Goal: Contribute content: Add original content to the website for others to see

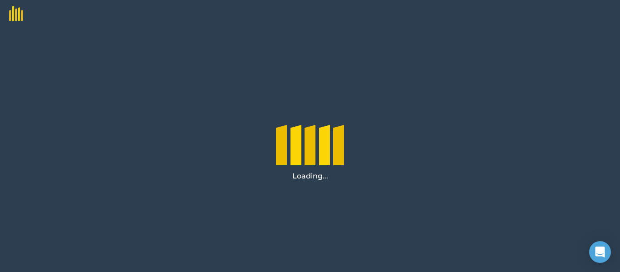
scroll to position [36, 0]
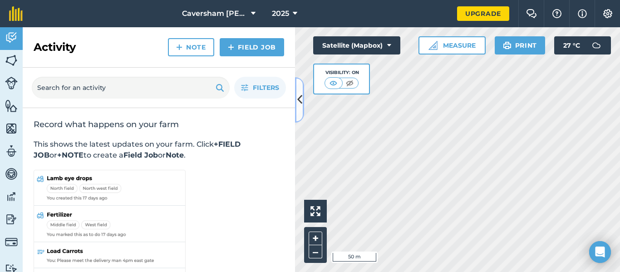
click at [296, 103] on button at bounding box center [299, 99] width 9 height 45
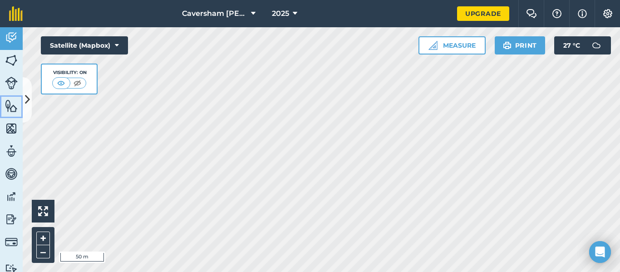
click at [13, 111] on img at bounding box center [11, 106] width 13 height 14
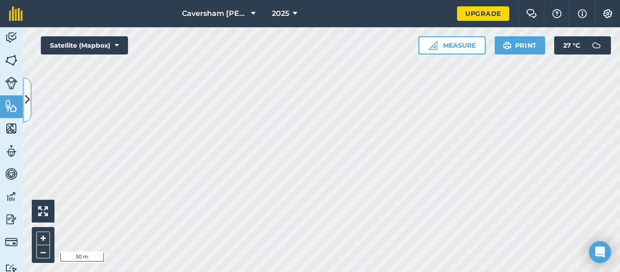
click at [29, 102] on icon at bounding box center [27, 100] width 5 height 16
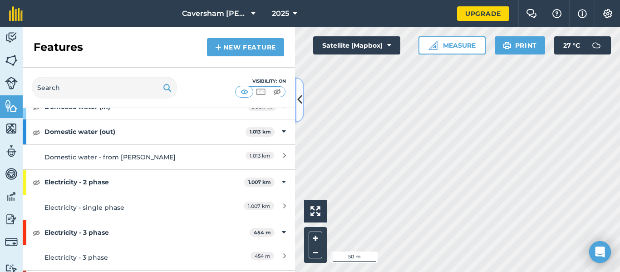
scroll to position [182, 0]
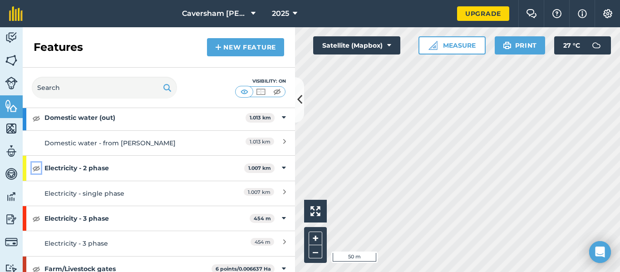
click at [34, 171] on img at bounding box center [36, 167] width 8 height 11
click at [37, 219] on img at bounding box center [36, 218] width 8 height 11
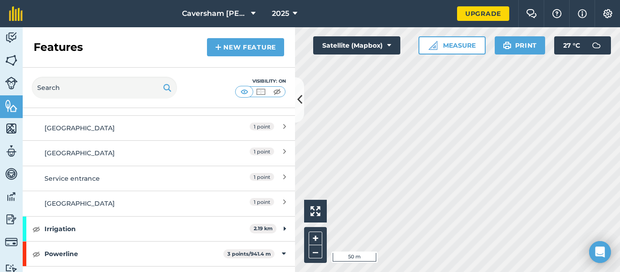
scroll to position [499, 0]
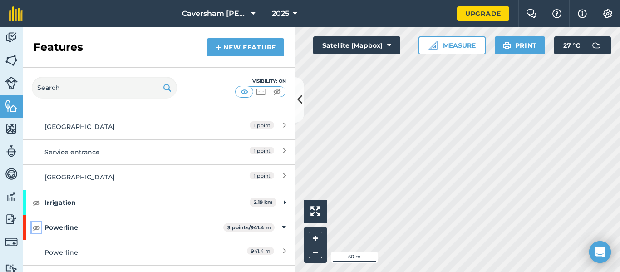
click at [37, 228] on img at bounding box center [36, 227] width 8 height 11
click at [38, 231] on img at bounding box center [36, 227] width 8 height 11
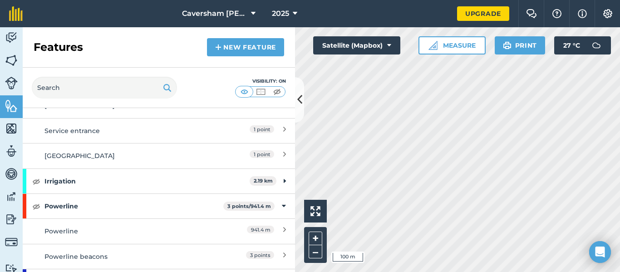
scroll to position [507, 0]
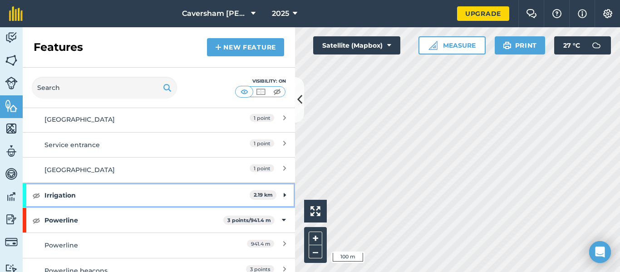
click at [284, 194] on icon at bounding box center [285, 195] width 2 height 10
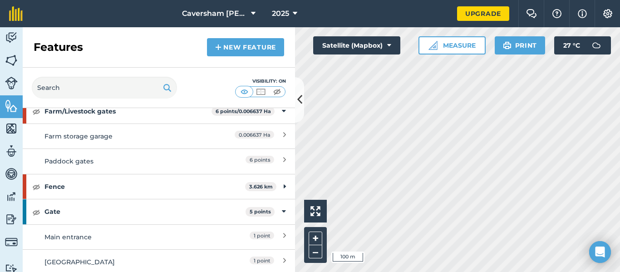
scroll to position [325, 0]
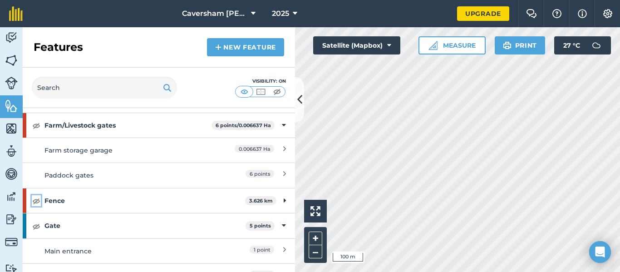
click at [38, 202] on img at bounding box center [36, 200] width 8 height 11
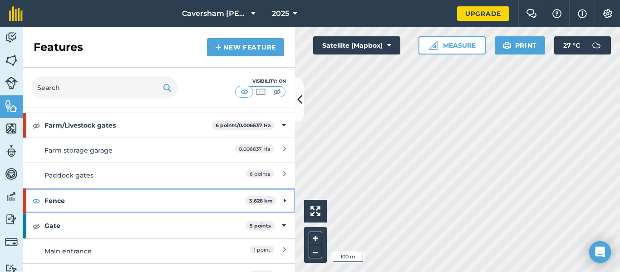
click at [276, 201] on div "Fence 3.626 km" at bounding box center [159, 200] width 272 height 25
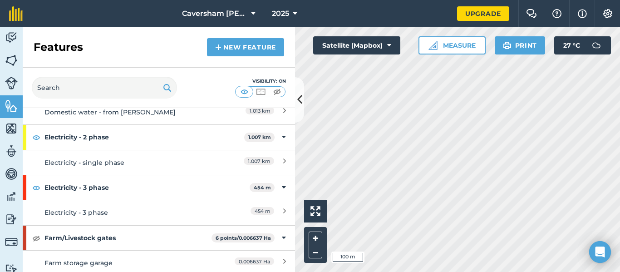
scroll to position [370, 0]
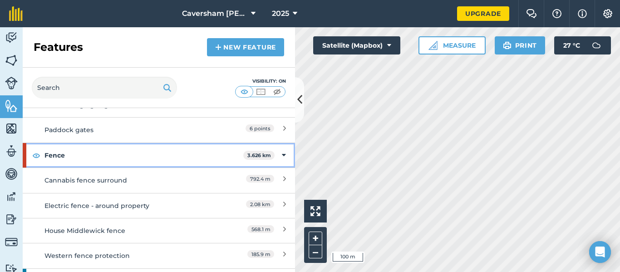
click at [282, 153] on icon at bounding box center [284, 155] width 4 height 10
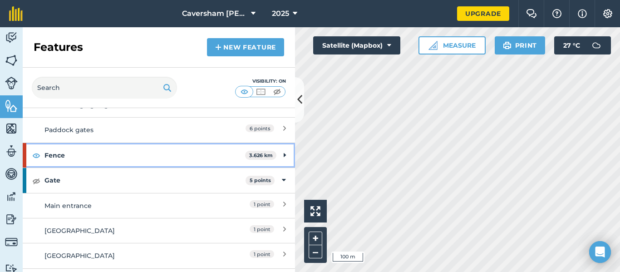
click at [284, 153] on icon at bounding box center [285, 155] width 2 height 10
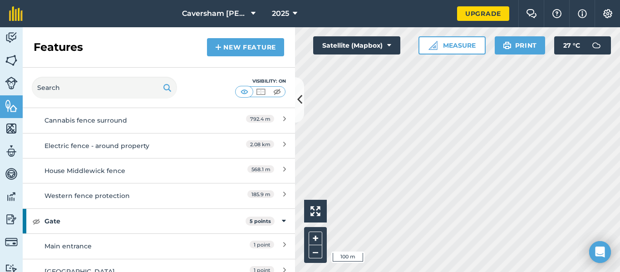
scroll to position [416, 0]
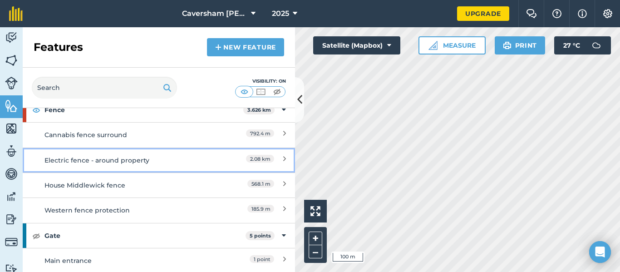
click at [129, 167] on link "Electric fence - around property 2.08 km" at bounding box center [159, 160] width 272 height 25
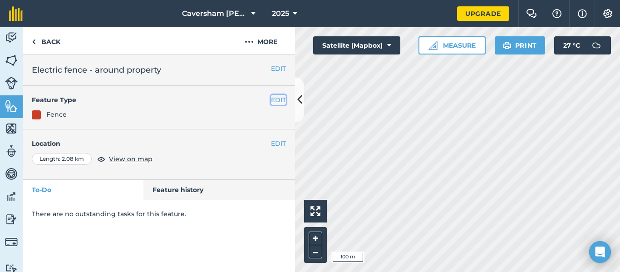
click at [273, 100] on button "EDIT" at bounding box center [278, 100] width 15 height 10
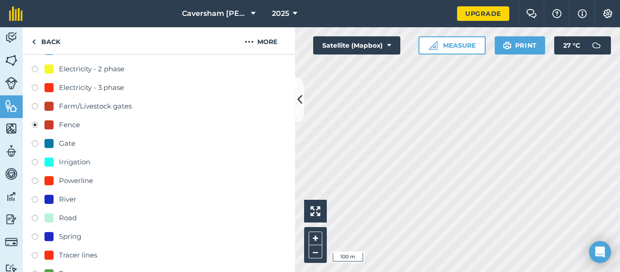
scroll to position [182, 0]
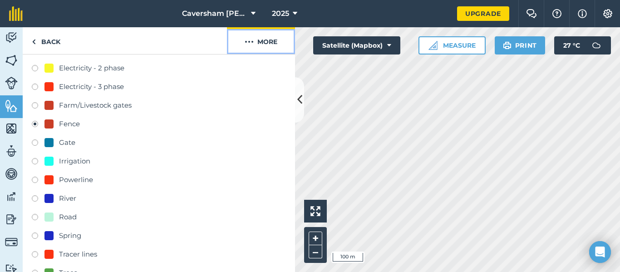
click at [251, 42] on img at bounding box center [249, 41] width 9 height 11
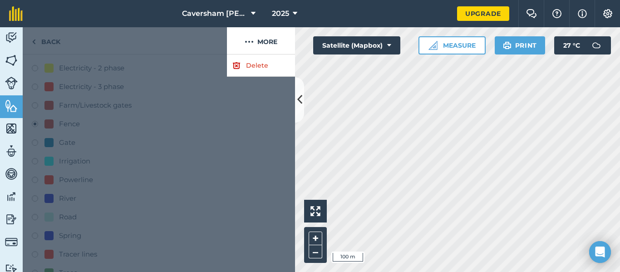
click at [189, 147] on div at bounding box center [159, 162] width 272 height 217
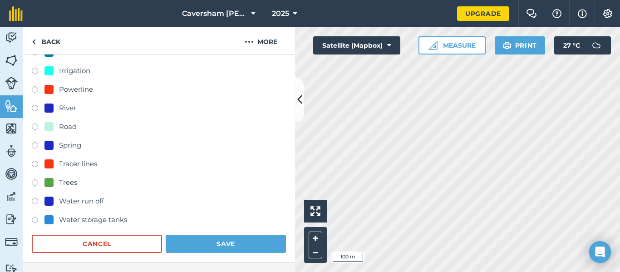
scroll to position [272, 0]
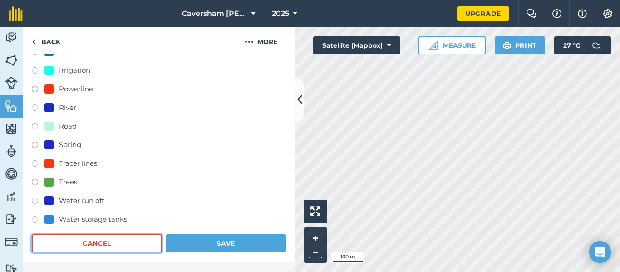
click at [143, 244] on button "Cancel" at bounding box center [97, 243] width 130 height 18
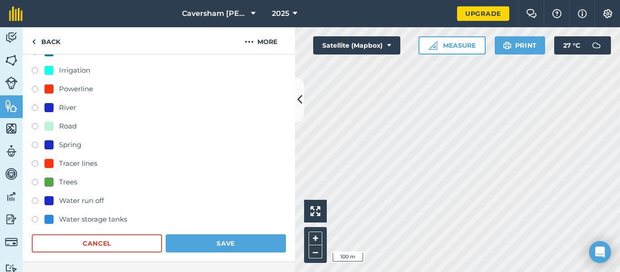
scroll to position [0, 0]
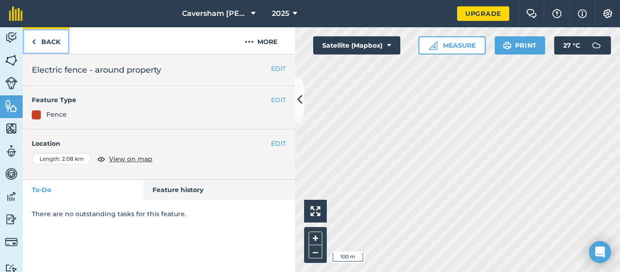
click at [37, 41] on link "Back" at bounding box center [46, 40] width 47 height 27
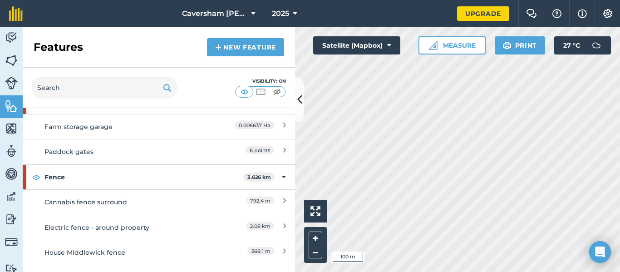
scroll to position [363, 0]
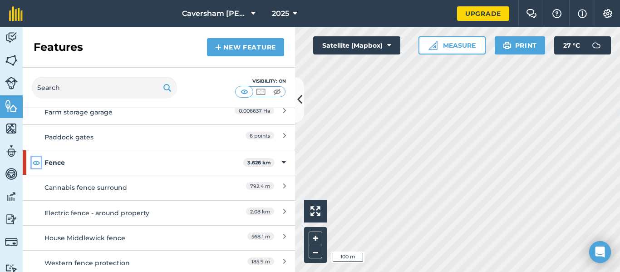
click at [32, 163] on button at bounding box center [36, 162] width 9 height 11
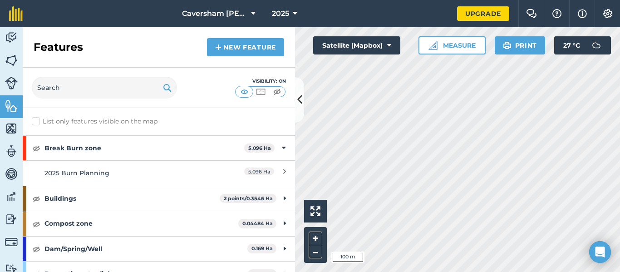
scroll to position [0, 0]
click at [9, 62] on img at bounding box center [11, 61] width 13 height 14
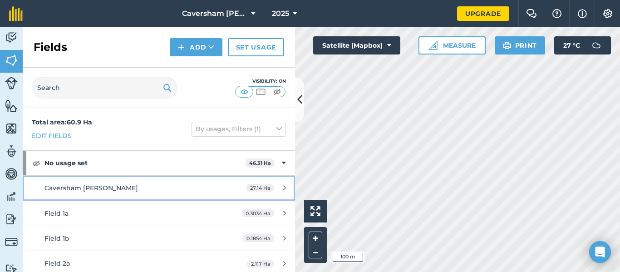
click at [140, 190] on div "Caversham [PERSON_NAME]" at bounding box center [129, 188] width 171 height 10
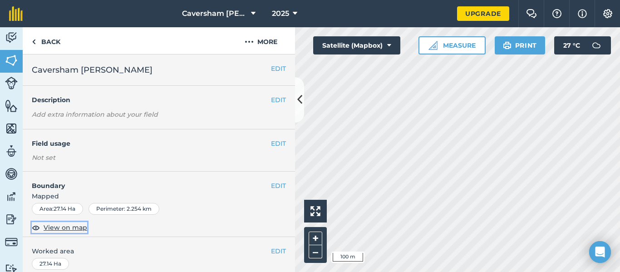
click at [37, 228] on img at bounding box center [36, 227] width 8 height 11
click at [37, 227] on img at bounding box center [36, 227] width 8 height 11
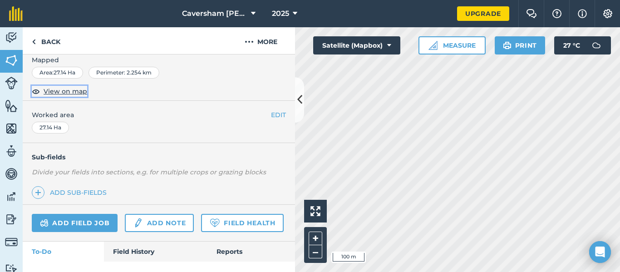
scroll to position [45, 0]
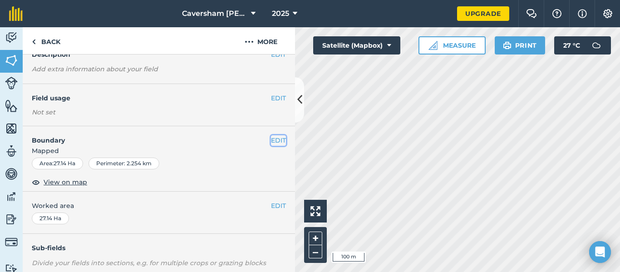
click at [275, 140] on button "EDIT" at bounding box center [278, 140] width 15 height 10
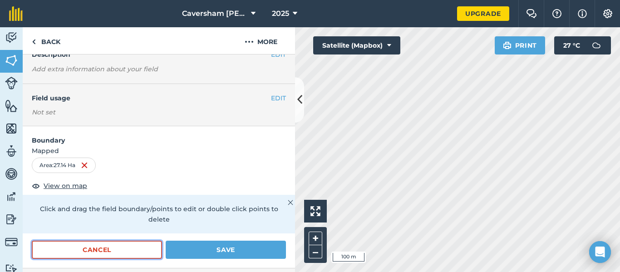
click at [118, 253] on button "Cancel" at bounding box center [97, 250] width 130 height 18
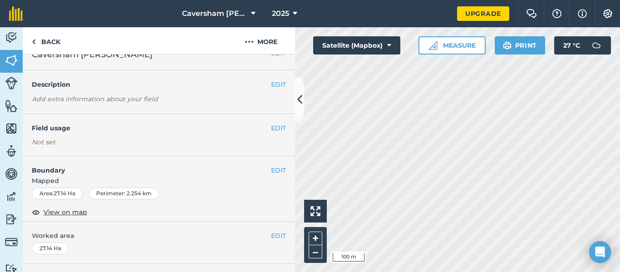
scroll to position [0, 0]
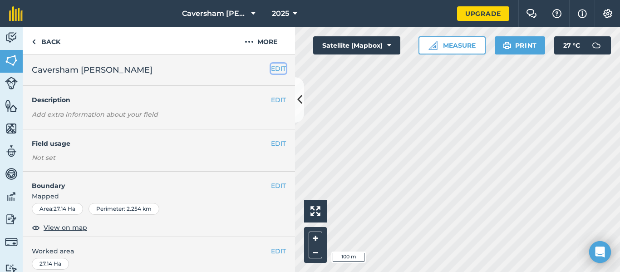
click at [278, 68] on button "EDIT" at bounding box center [278, 69] width 15 height 10
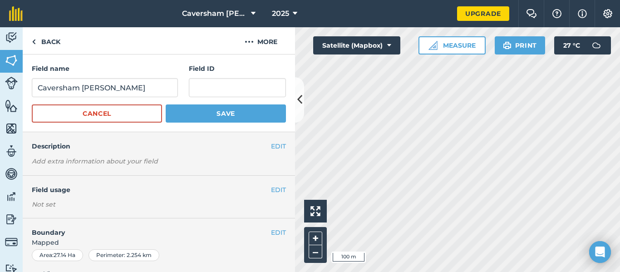
drag, startPoint x: 84, startPoint y: 186, endPoint x: 144, endPoint y: 192, distance: 61.1
click at [84, 187] on h4 "Field usage" at bounding box center [151, 190] width 239 height 10
click at [271, 187] on button "EDIT" at bounding box center [278, 190] width 15 height 10
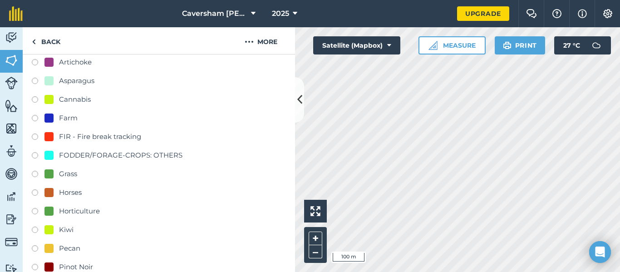
scroll to position [182, 0]
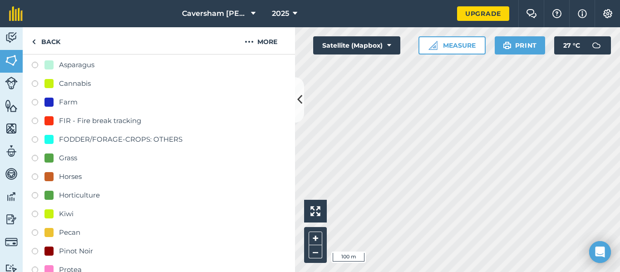
click at [34, 105] on label at bounding box center [38, 103] width 13 height 9
radio input "true"
radio input "false"
click at [300, 99] on icon at bounding box center [299, 100] width 5 height 16
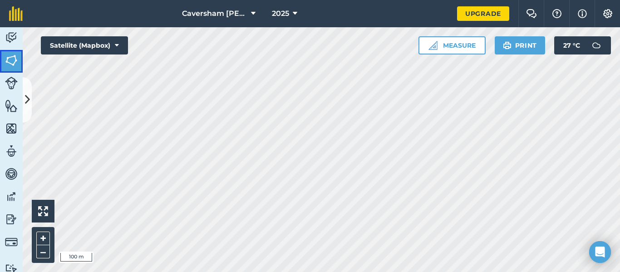
click at [12, 67] on img at bounding box center [11, 61] width 13 height 14
click at [10, 63] on img at bounding box center [11, 61] width 13 height 14
click at [23, 94] on button at bounding box center [27, 99] width 9 height 45
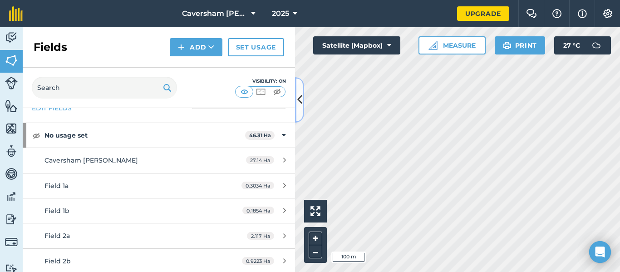
scroll to position [24, 0]
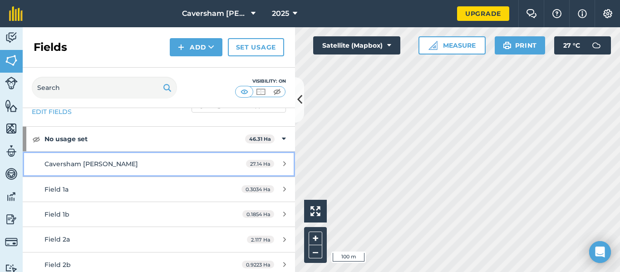
click at [177, 165] on div "Caversham [PERSON_NAME]" at bounding box center [129, 164] width 171 height 10
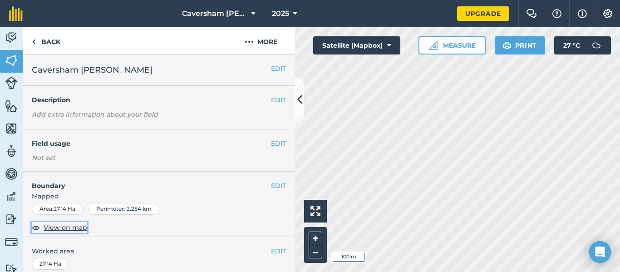
click at [58, 226] on span "View on map" at bounding box center [66, 227] width 44 height 10
click at [56, 226] on span "View on map" at bounding box center [66, 227] width 44 height 10
click at [14, 109] on img at bounding box center [11, 106] width 13 height 14
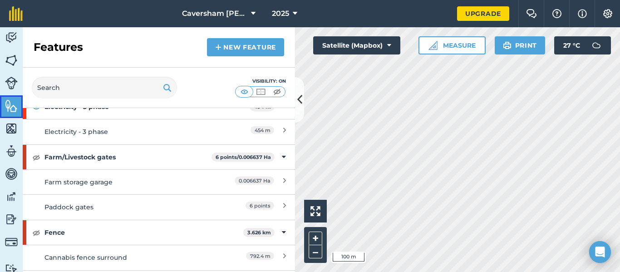
scroll to position [318, 0]
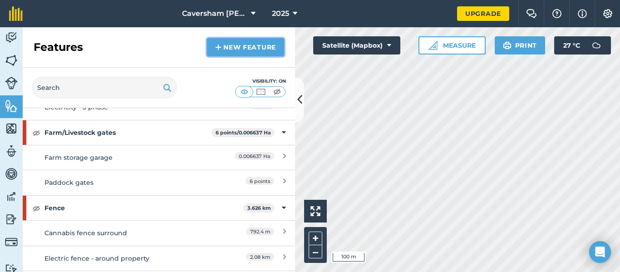
click at [233, 50] on link "New feature" at bounding box center [245, 47] width 77 height 18
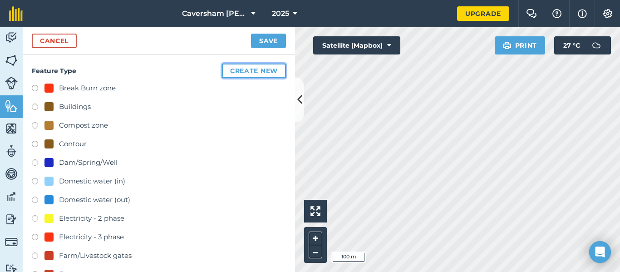
click at [251, 70] on button "Create new" at bounding box center [254, 71] width 64 height 15
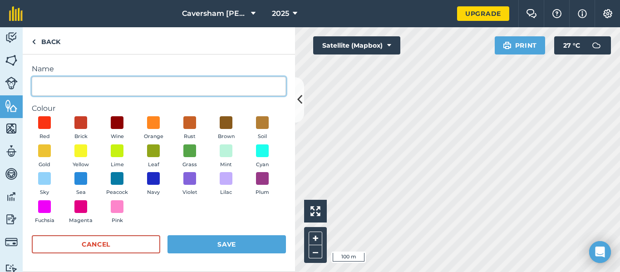
click at [162, 89] on input "Name" at bounding box center [159, 86] width 254 height 19
type input "Boundary"
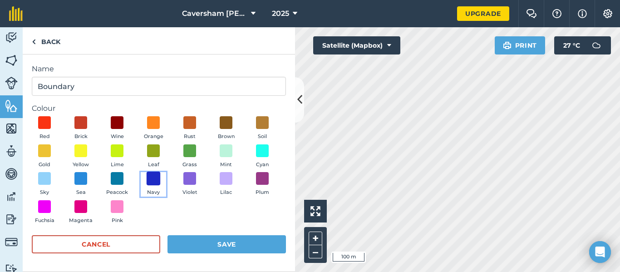
click at [148, 180] on span at bounding box center [154, 179] width 14 height 14
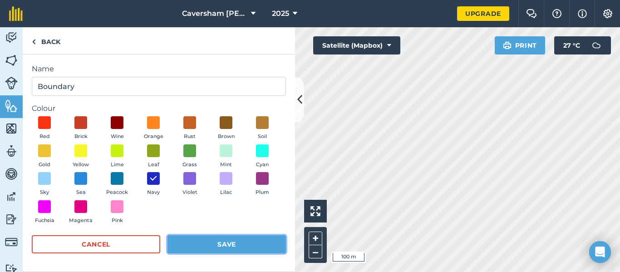
click at [200, 241] on button "Save" at bounding box center [226, 244] width 118 height 18
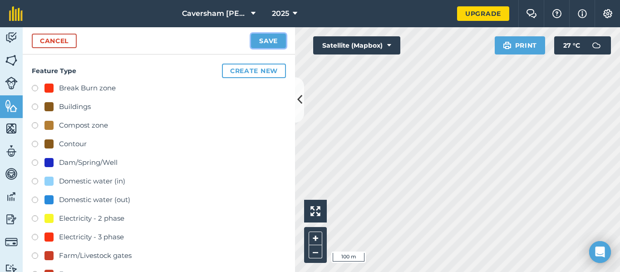
click at [271, 42] on button "Save" at bounding box center [268, 41] width 35 height 15
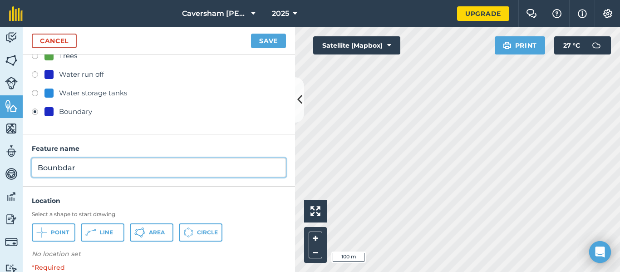
type input "Bounbdary"
type textarea "d"
click at [65, 167] on input "Bounbdary" at bounding box center [159, 167] width 254 height 19
type input "Boundary"
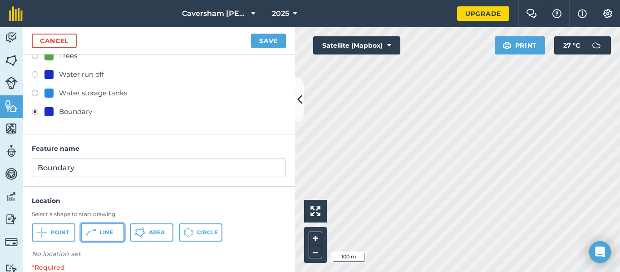
click at [103, 236] on button "Line" at bounding box center [103, 232] width 44 height 18
click at [264, 42] on button "Save" at bounding box center [268, 41] width 35 height 15
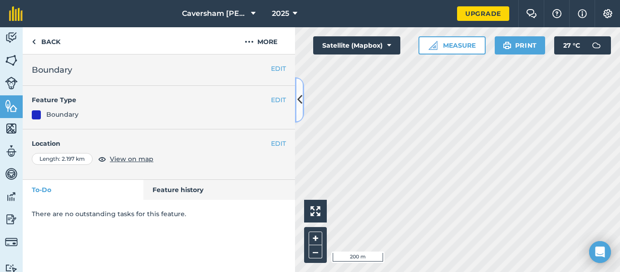
click at [298, 100] on icon at bounding box center [299, 100] width 5 height 16
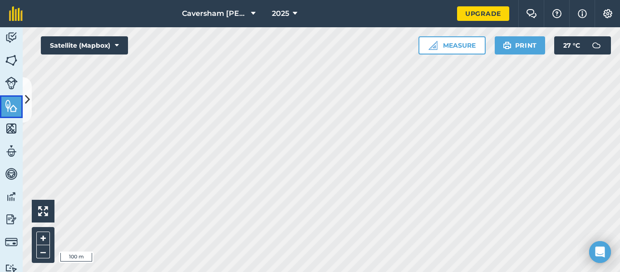
click at [10, 104] on img at bounding box center [11, 106] width 13 height 14
click at [25, 99] on icon at bounding box center [27, 100] width 5 height 16
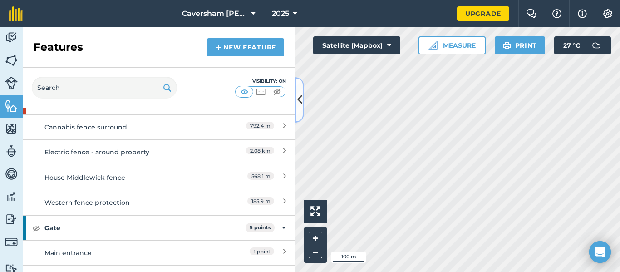
scroll to position [460, 0]
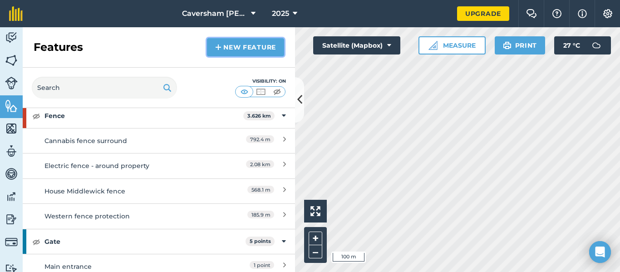
click at [229, 45] on link "New feature" at bounding box center [245, 47] width 77 height 18
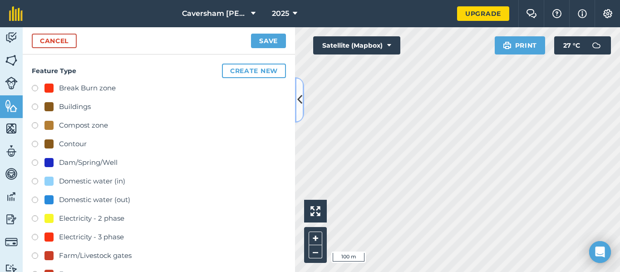
click at [303, 111] on button at bounding box center [299, 99] width 9 height 45
